Goal: Check status: Check status

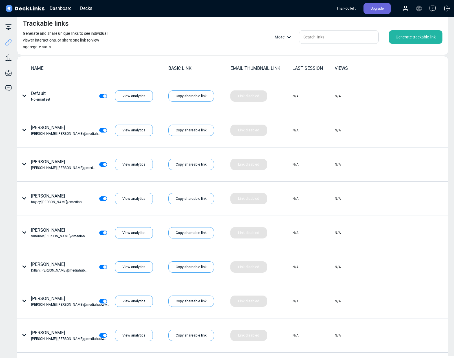
scroll to position [1772, 0]
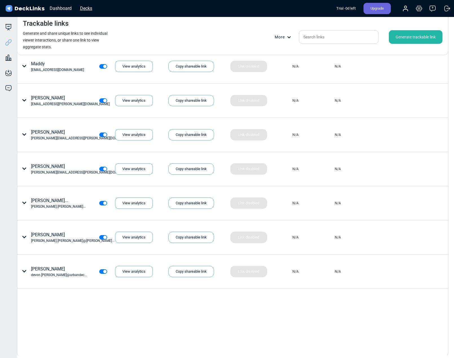
click at [92, 8] on div "Decks" at bounding box center [86, 8] width 18 height 7
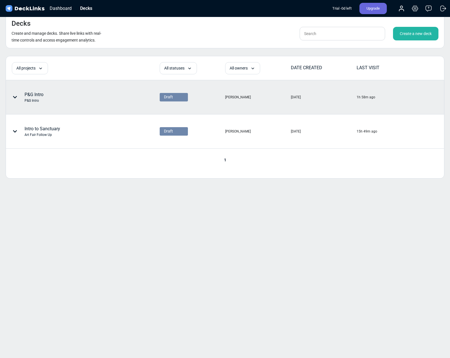
click at [102, 100] on div "P&G Intro P&G Intro" at bounding box center [63, 97] width 115 height 17
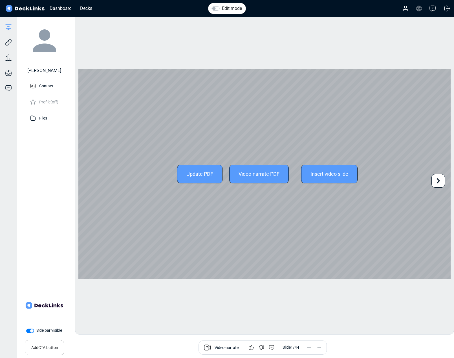
click at [436, 181] on icon at bounding box center [438, 180] width 11 height 11
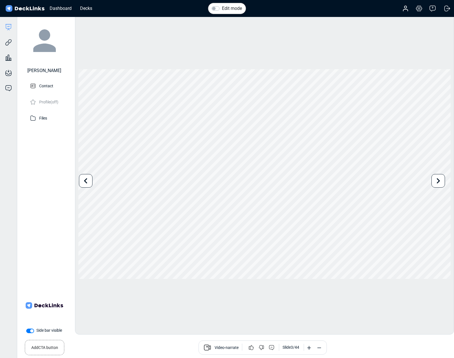
click at [46, 138] on div "[PERSON_NAME] Contact Profile (off) Files" at bounding box center [44, 154] width 47 height 263
click at [12, 59] on div "Engagement analytics Gain insights into user engagement." at bounding box center [8, 53] width 17 height 15
